Goal: Check status: Check status

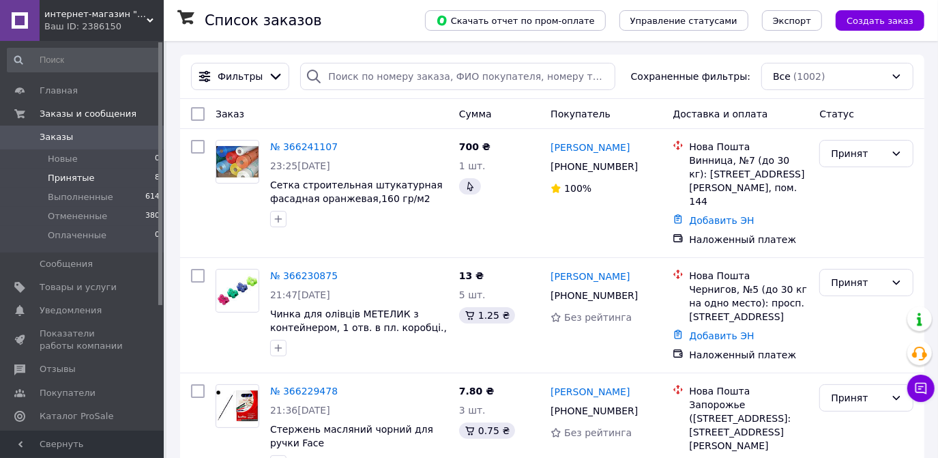
drag, startPoint x: 63, startPoint y: 179, endPoint x: 556, endPoint y: 93, distance: 500.6
click at [66, 173] on span "Принятые" at bounding box center [71, 178] width 47 height 12
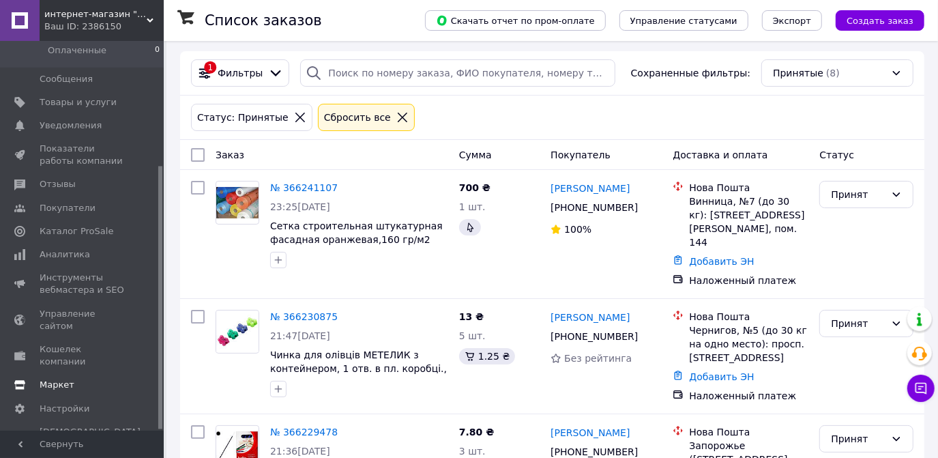
scroll to position [123, 0]
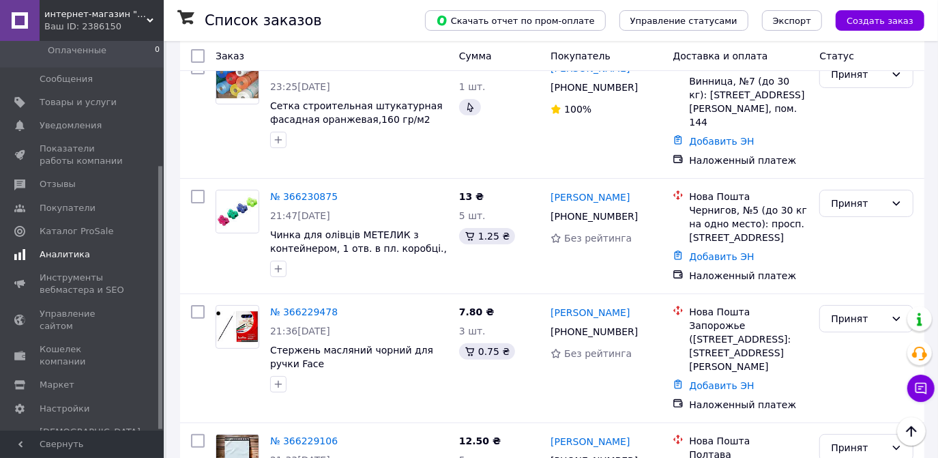
click at [65, 254] on span "Аналитика" at bounding box center [65, 254] width 50 height 12
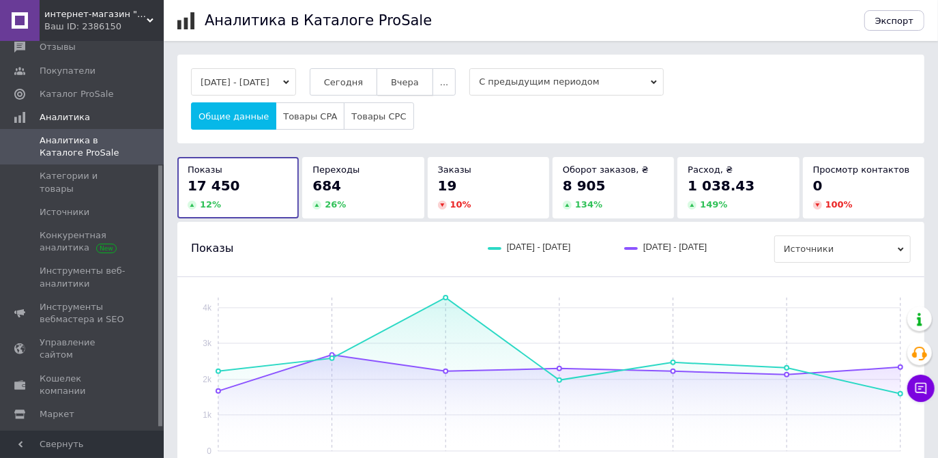
click at [413, 90] on button "Вчера" at bounding box center [404, 81] width 57 height 27
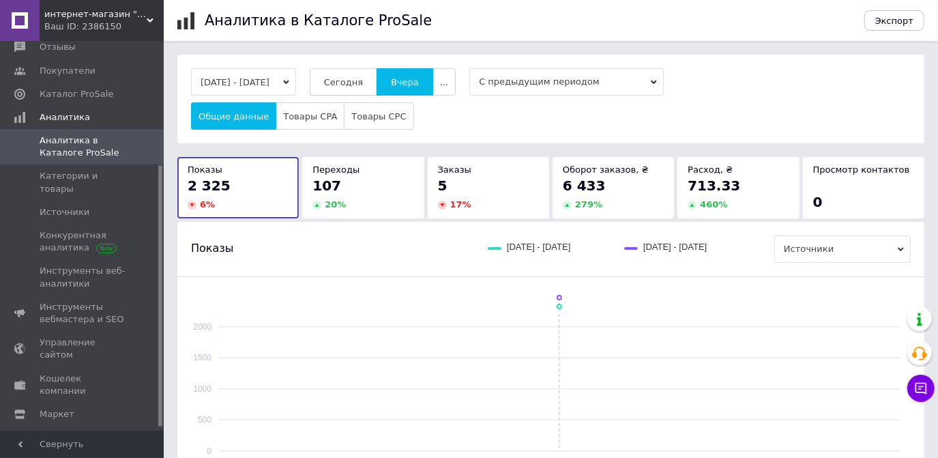
click at [363, 84] on span "Сегодня" at bounding box center [343, 82] width 39 height 10
